Goal: Information Seeking & Learning: Learn about a topic

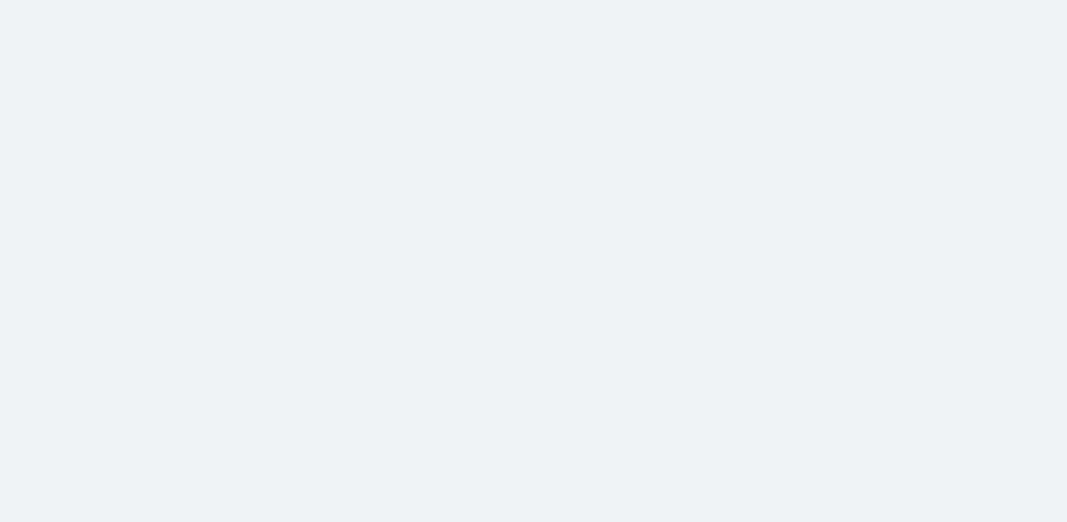
drag, startPoint x: 75, startPoint y: 392, endPoint x: 45, endPoint y: 405, distance: 33.0
click at [75, 392] on body at bounding box center [533, 261] width 1067 height 522
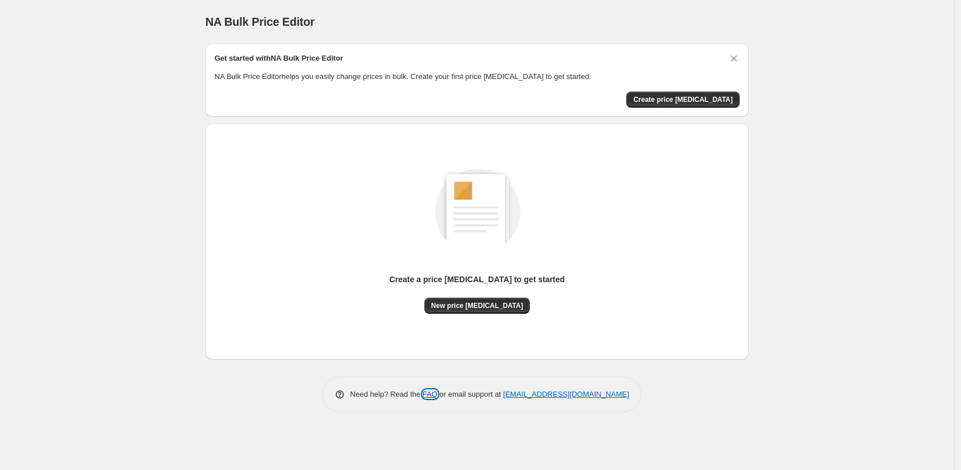
click at [424, 397] on link "FAQ" at bounding box center [430, 393] width 15 height 9
